Goal: Task Accomplishment & Management: Complete application form

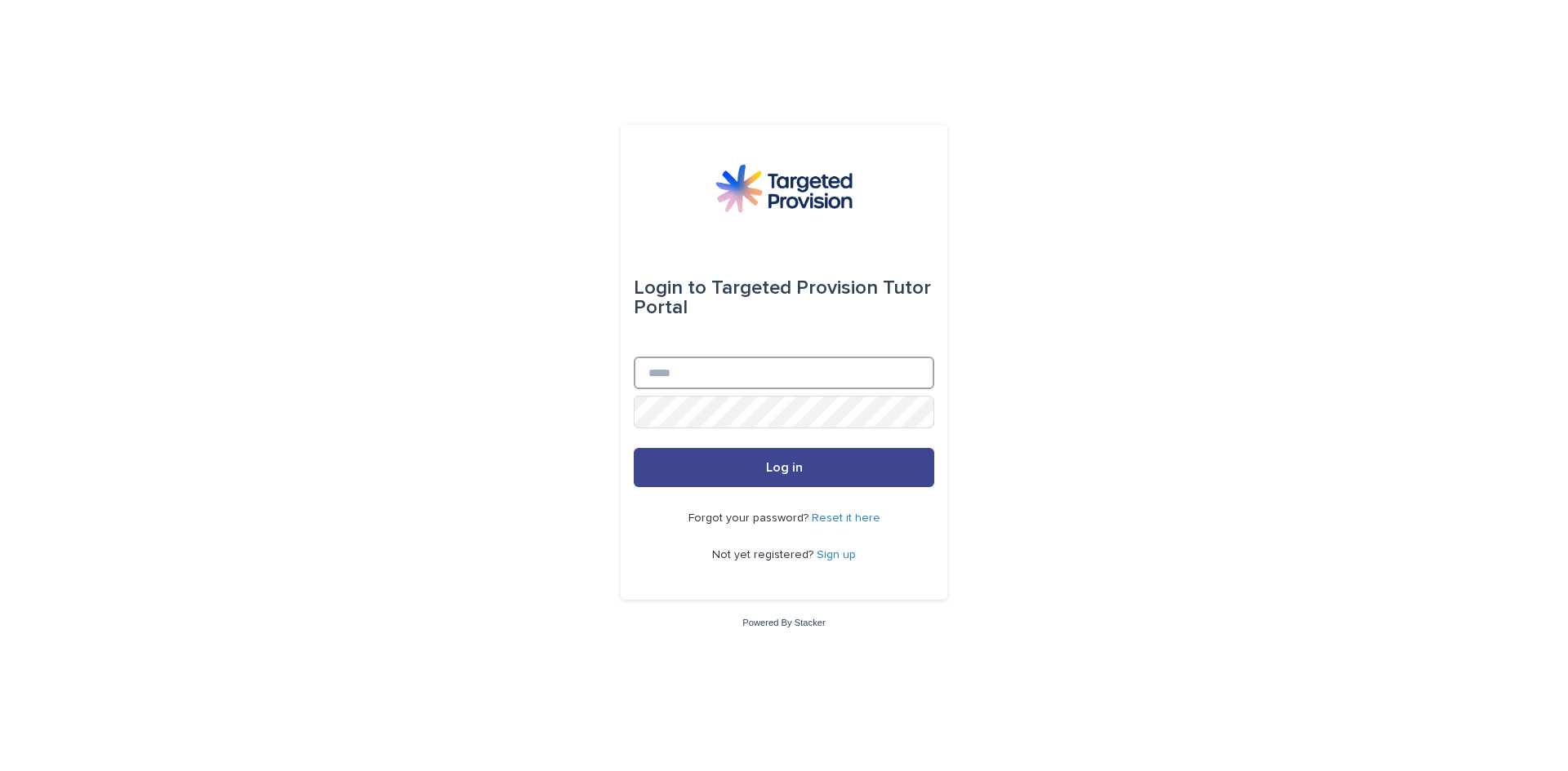
type input "**********"
click at [740, 473] on button "Log in" at bounding box center [784, 468] width 300 height 39
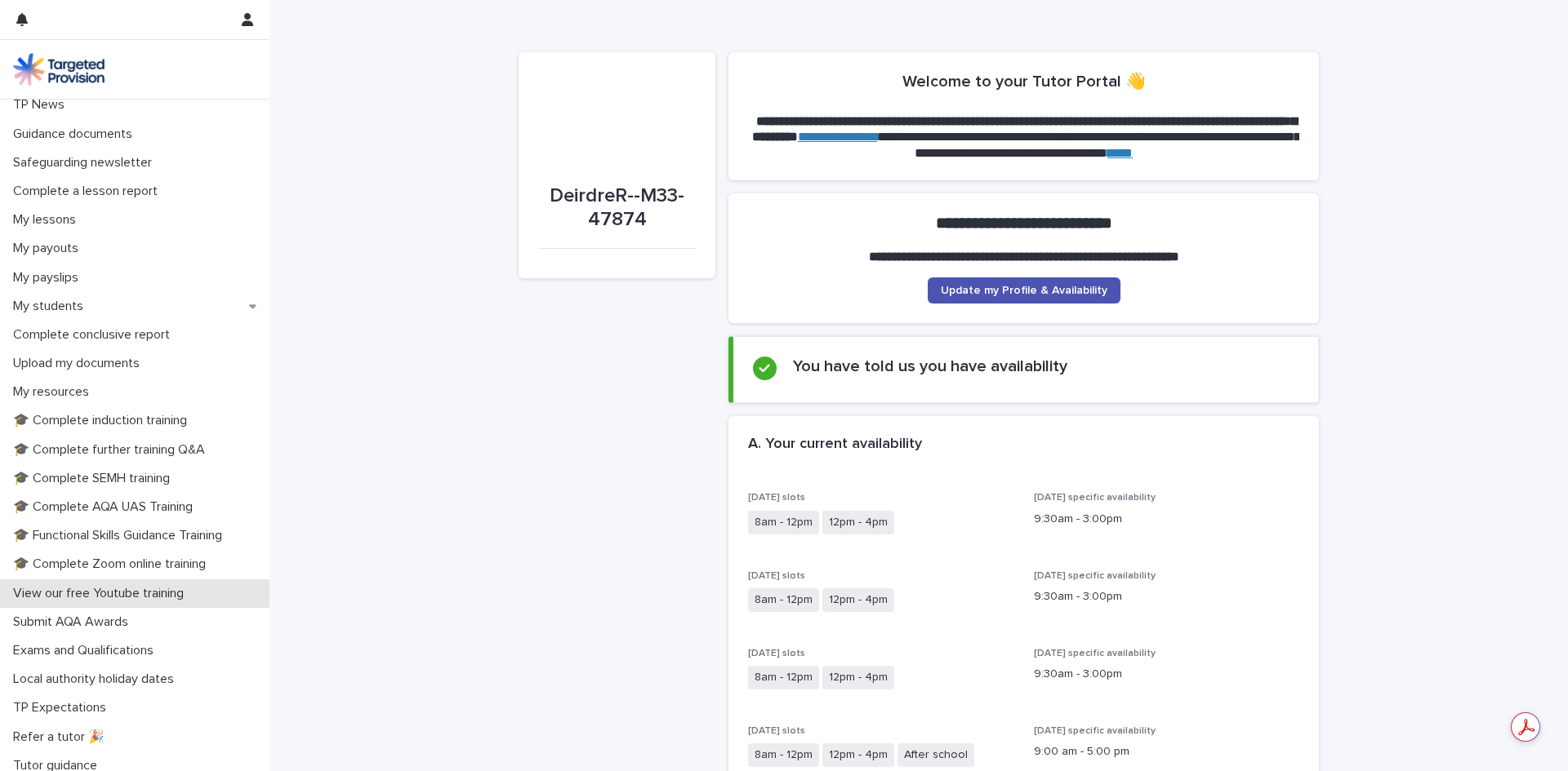
scroll to position [161, 0]
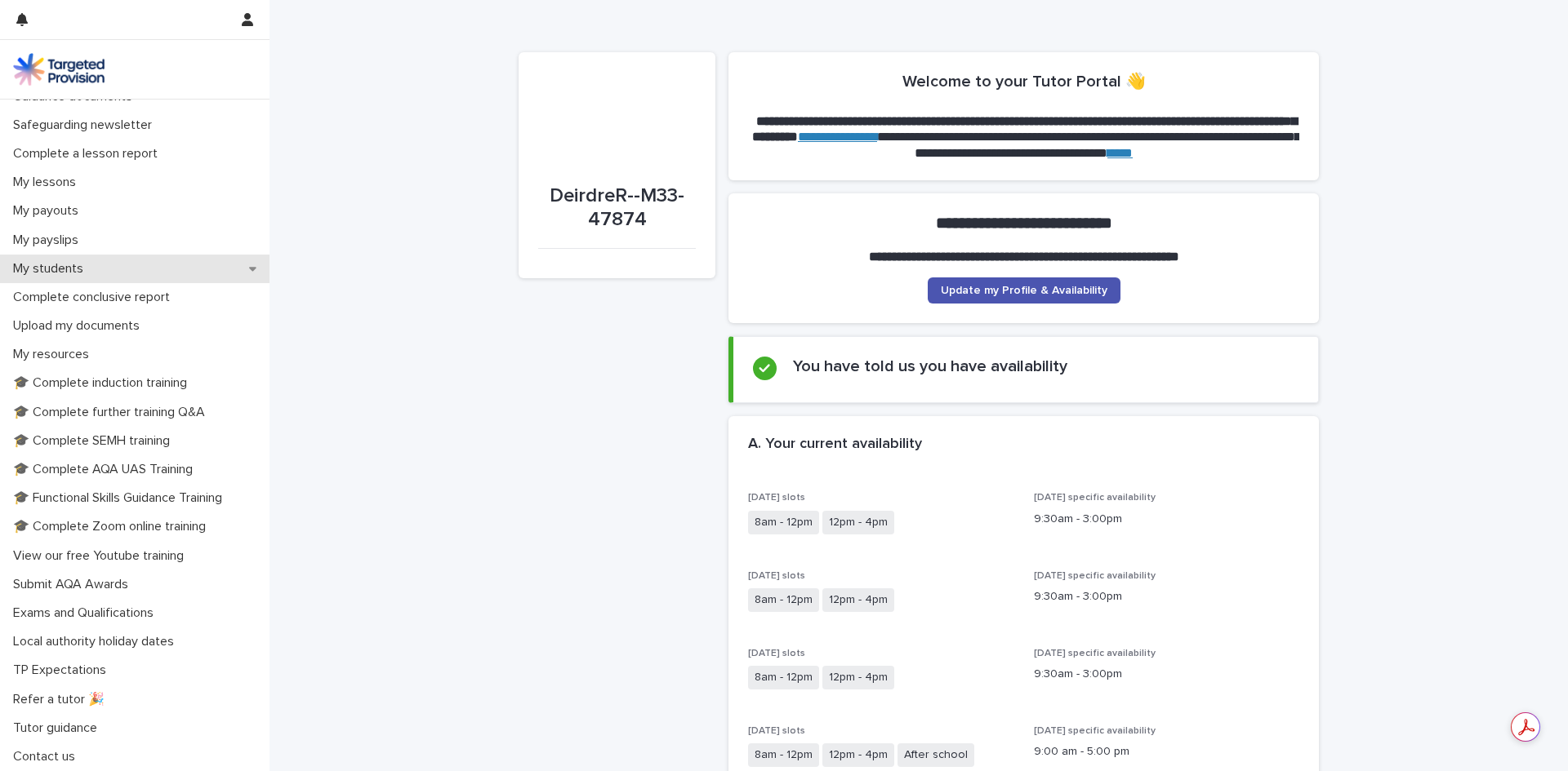
click at [150, 271] on div "My students" at bounding box center [135, 269] width 270 height 29
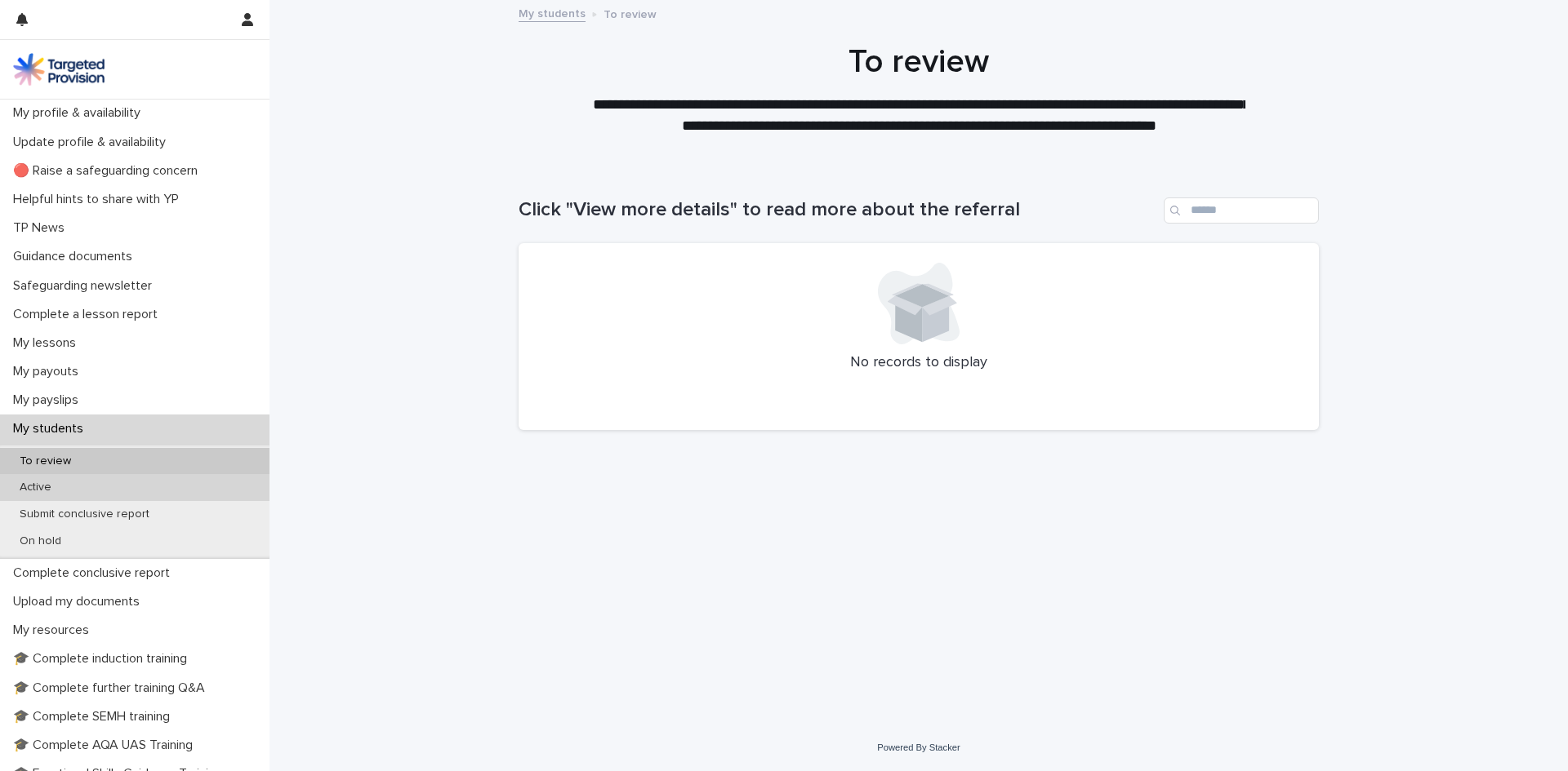
click at [105, 495] on div "Active" at bounding box center [135, 487] width 270 height 27
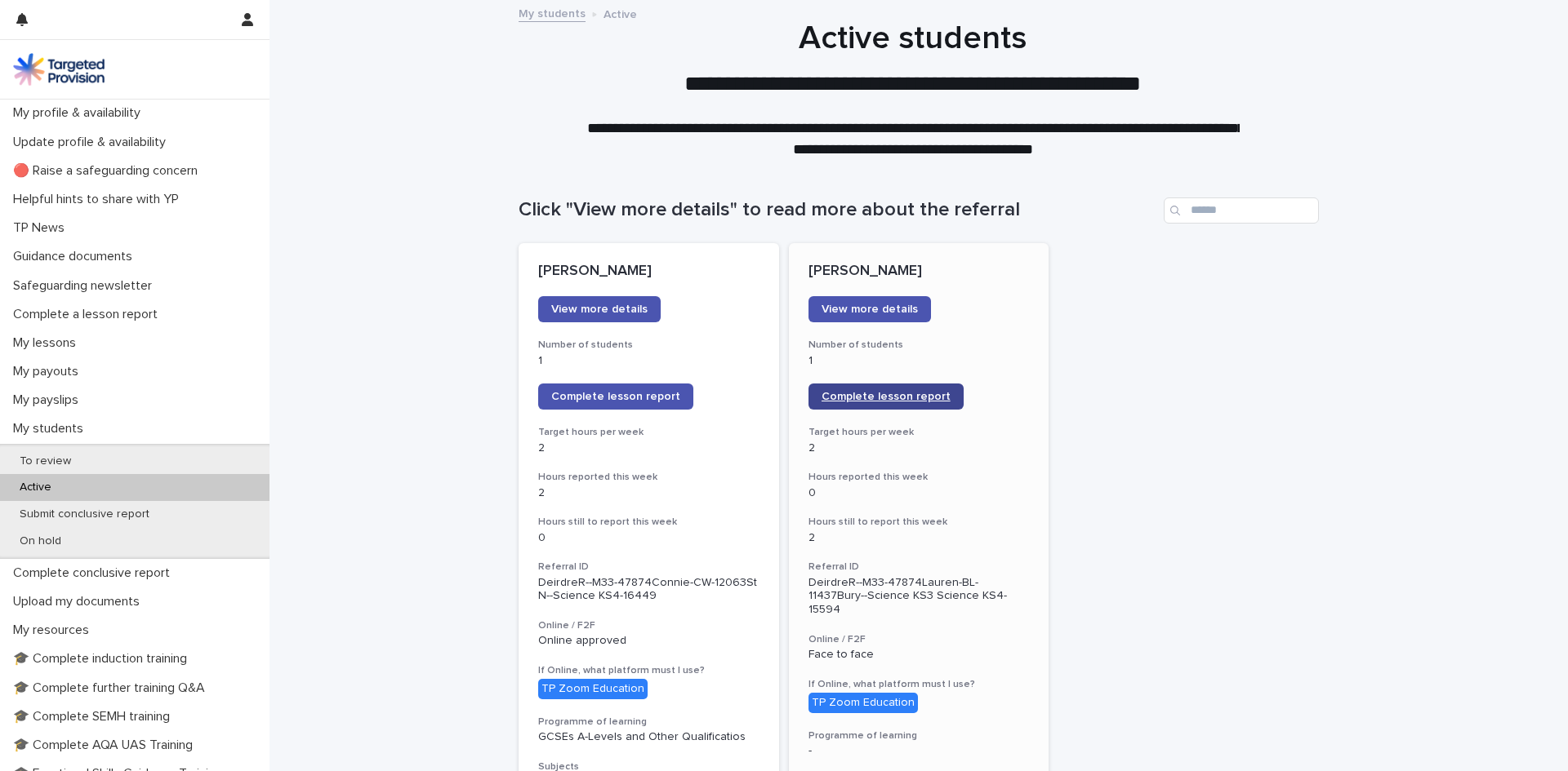
click at [883, 397] on span "Complete lesson report" at bounding box center [886, 397] width 129 height 11
